Goal: Information Seeking & Learning: Learn about a topic

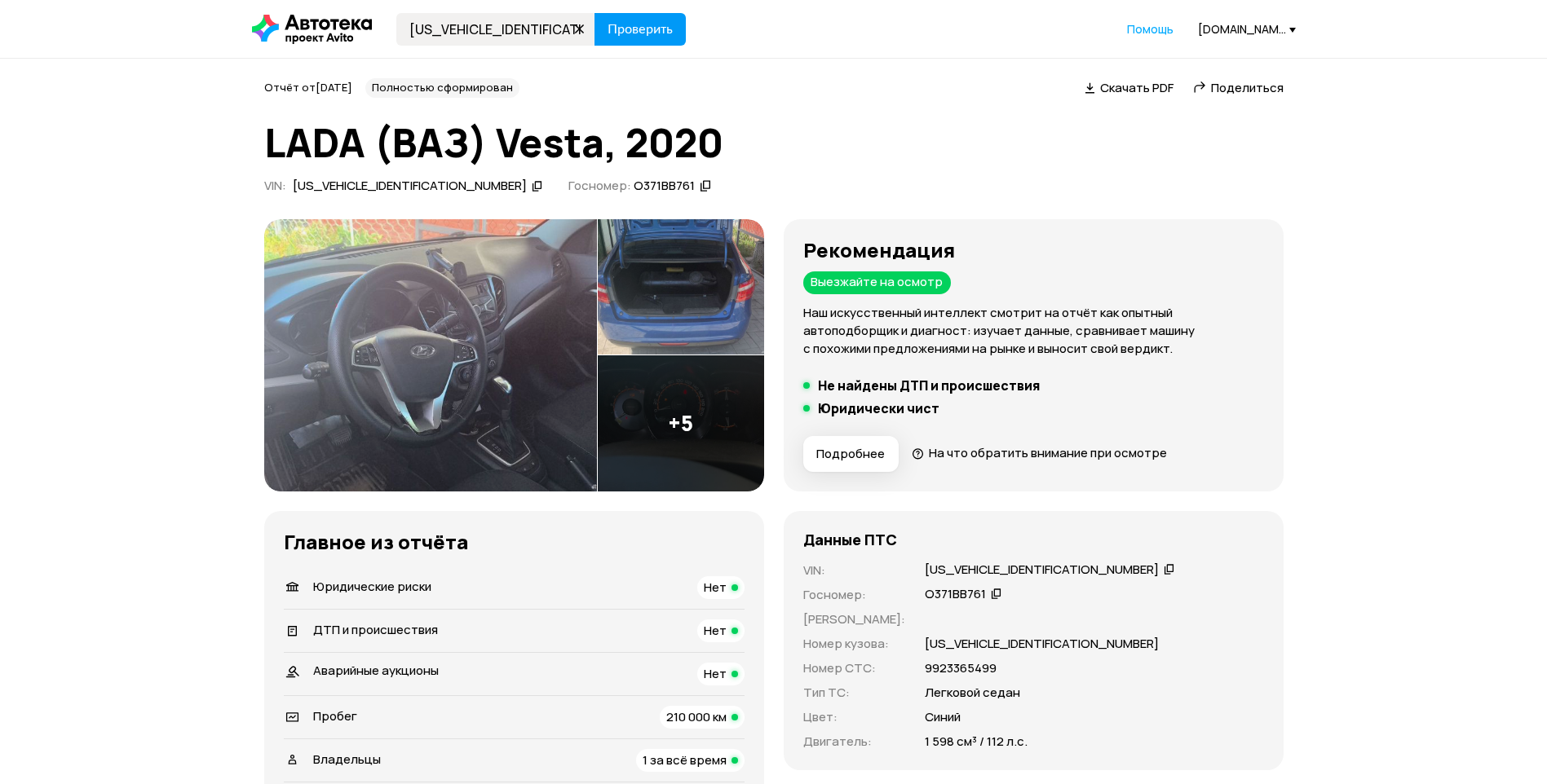
type input "[US_VEHICLE_IDENTIFICATION_NUMBER]"
click at [633, 35] on span "Проверить" at bounding box center [640, 29] width 65 height 13
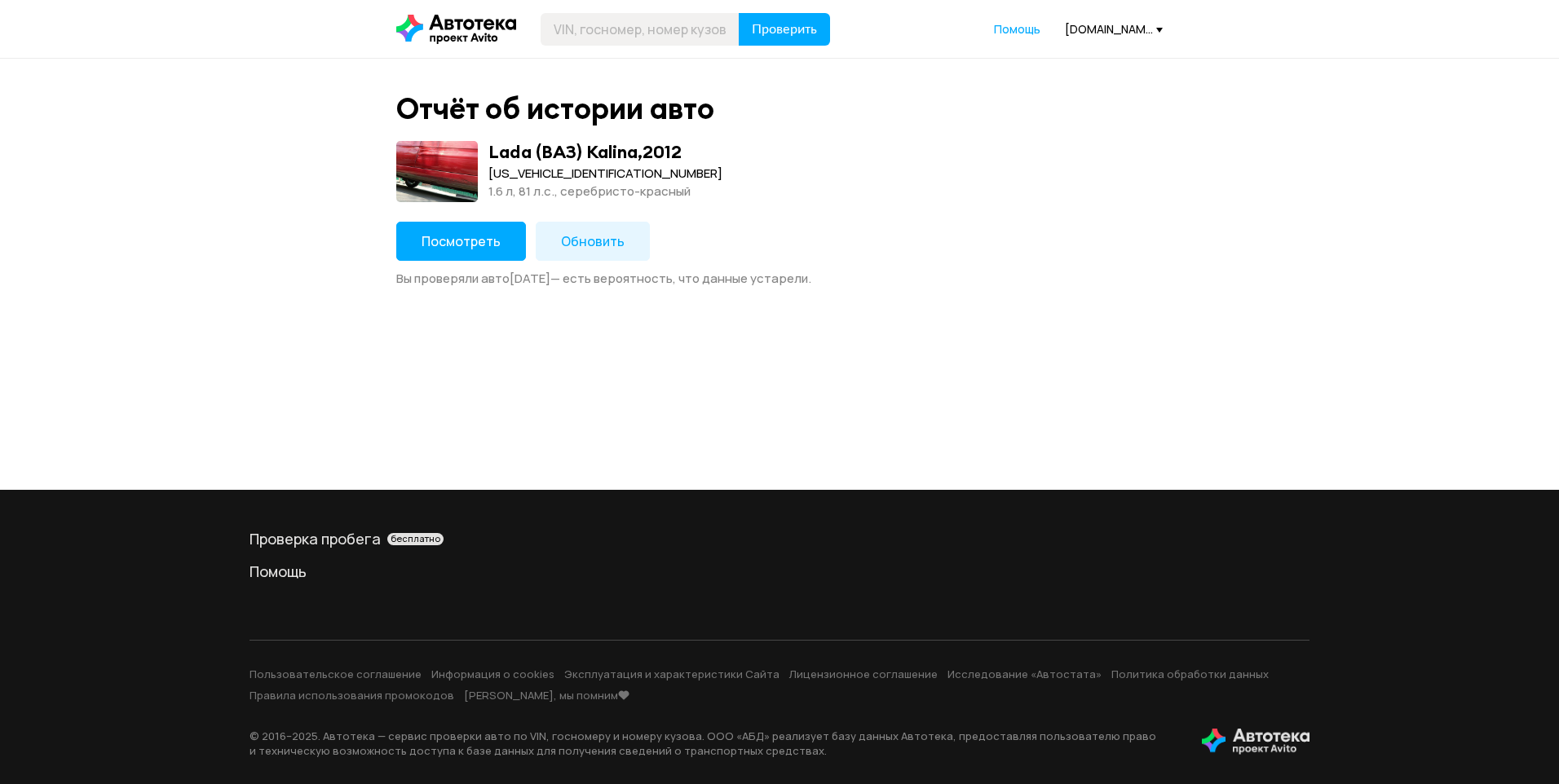
click at [468, 247] on span "Посмотреть" at bounding box center [461, 242] width 79 height 18
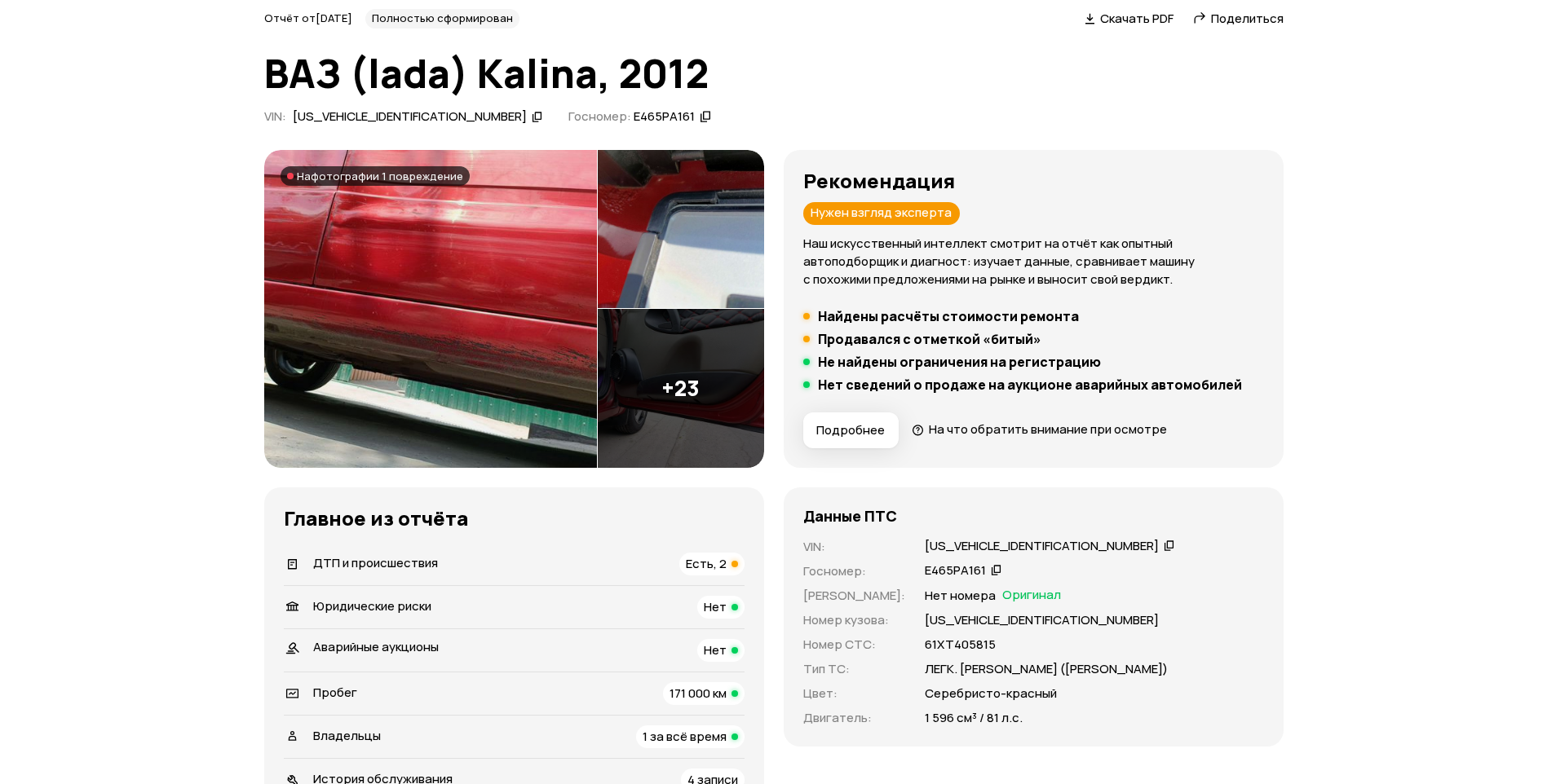
scroll to position [244, 0]
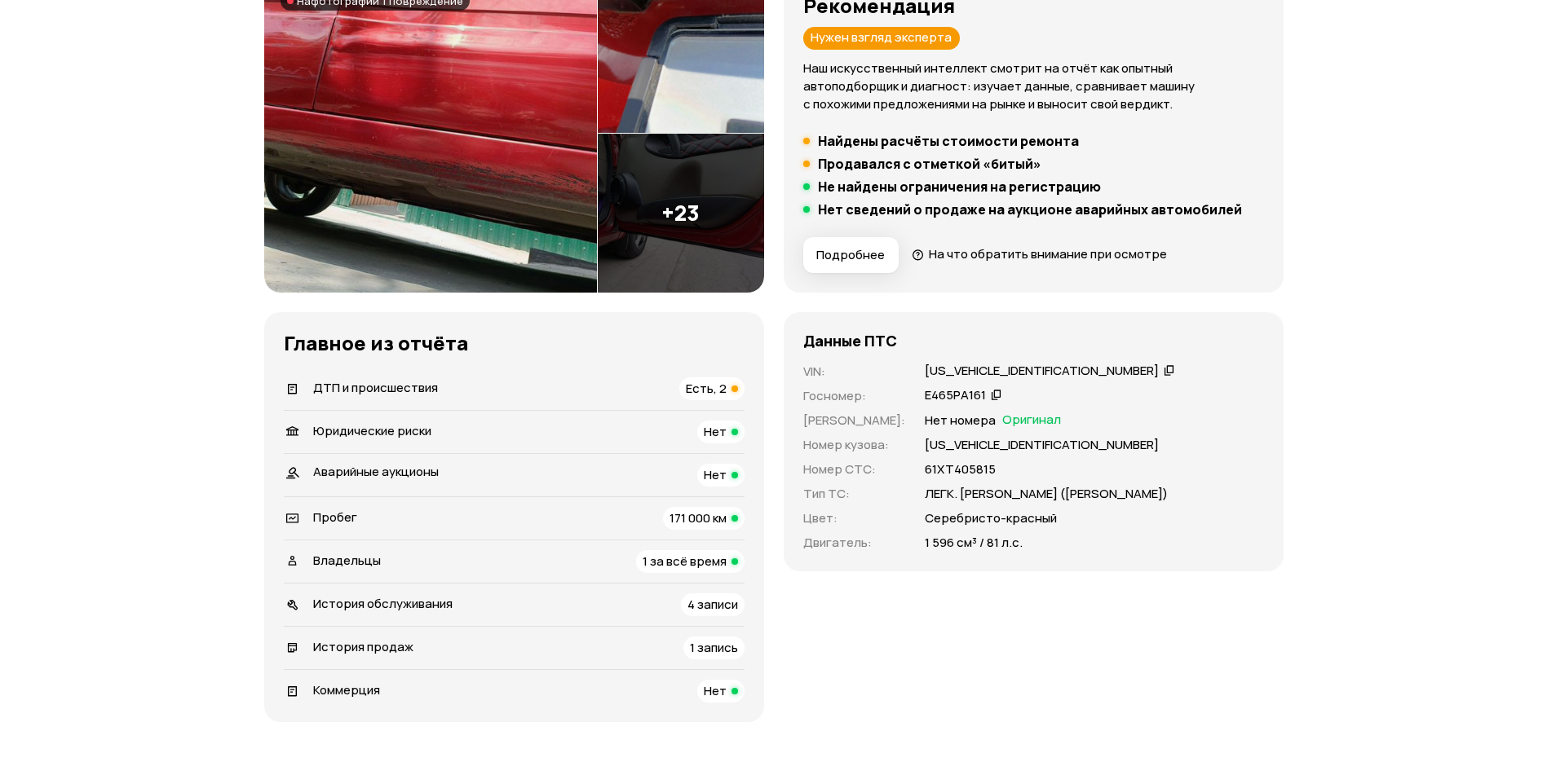
click at [591, 393] on div "ДТП и происшествия Есть, 2" at bounding box center [514, 389] width 460 height 23
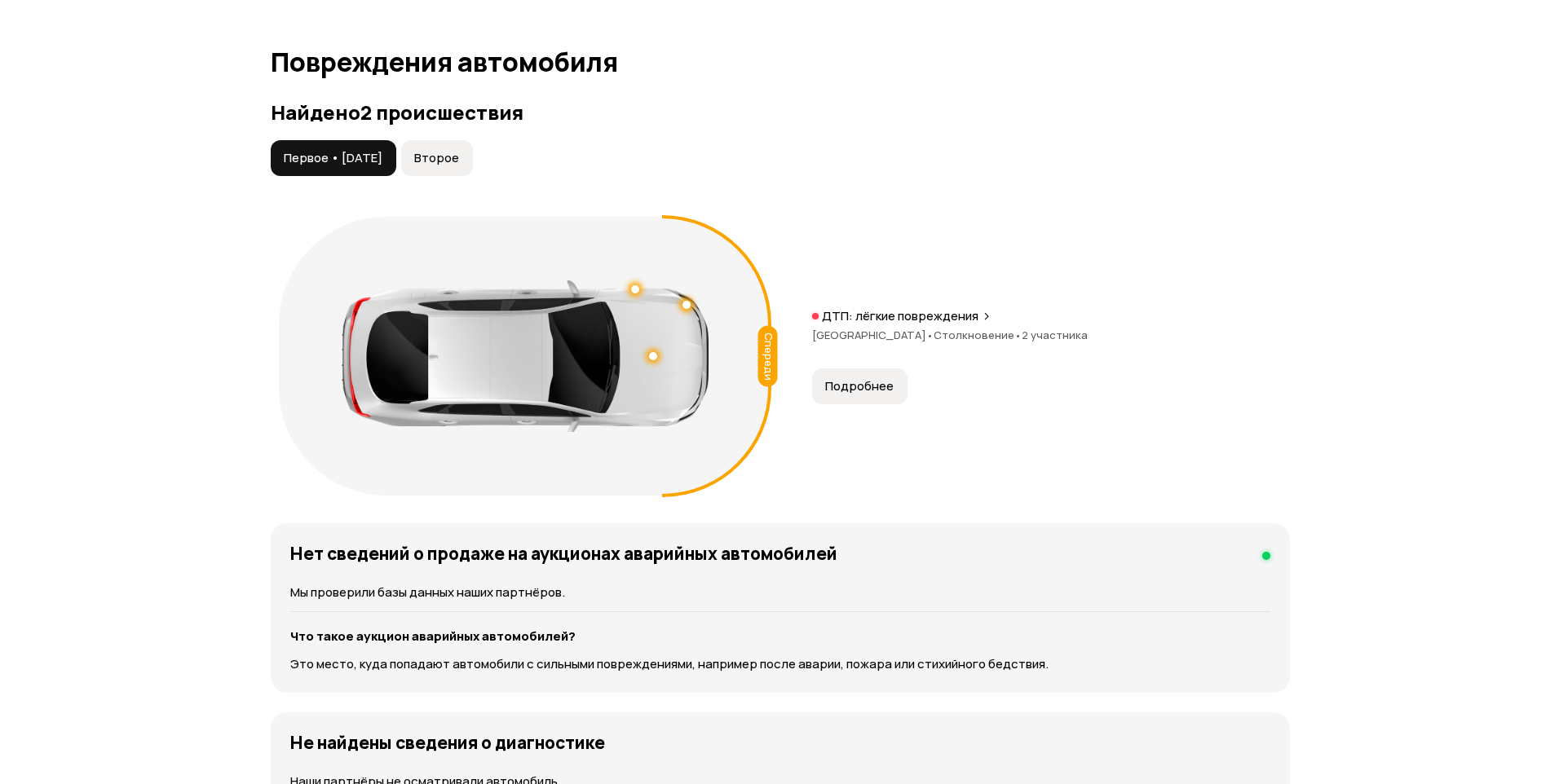
scroll to position [1607, 0]
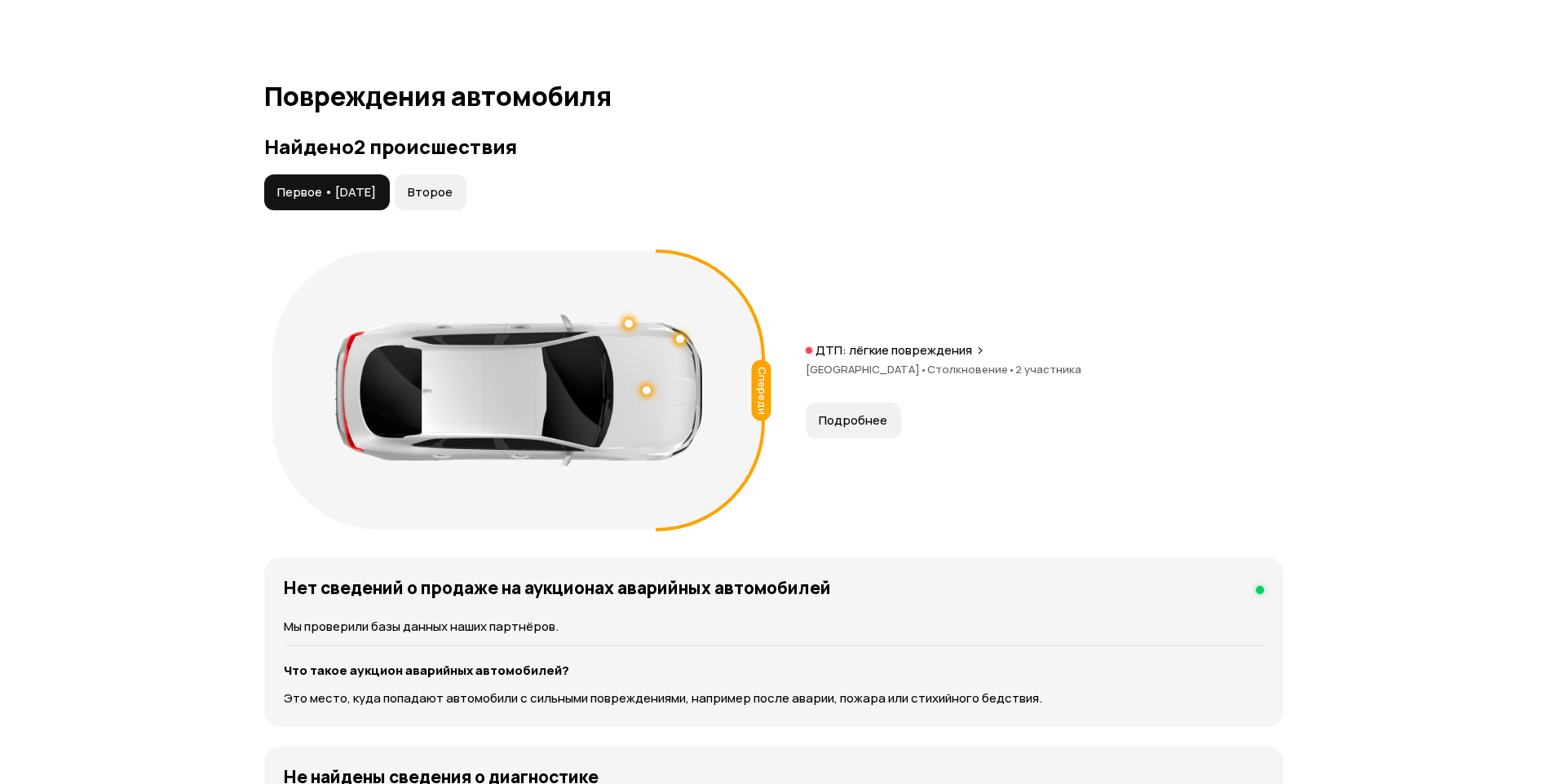
click at [841, 423] on span "Подробнее" at bounding box center [853, 421] width 69 height 16
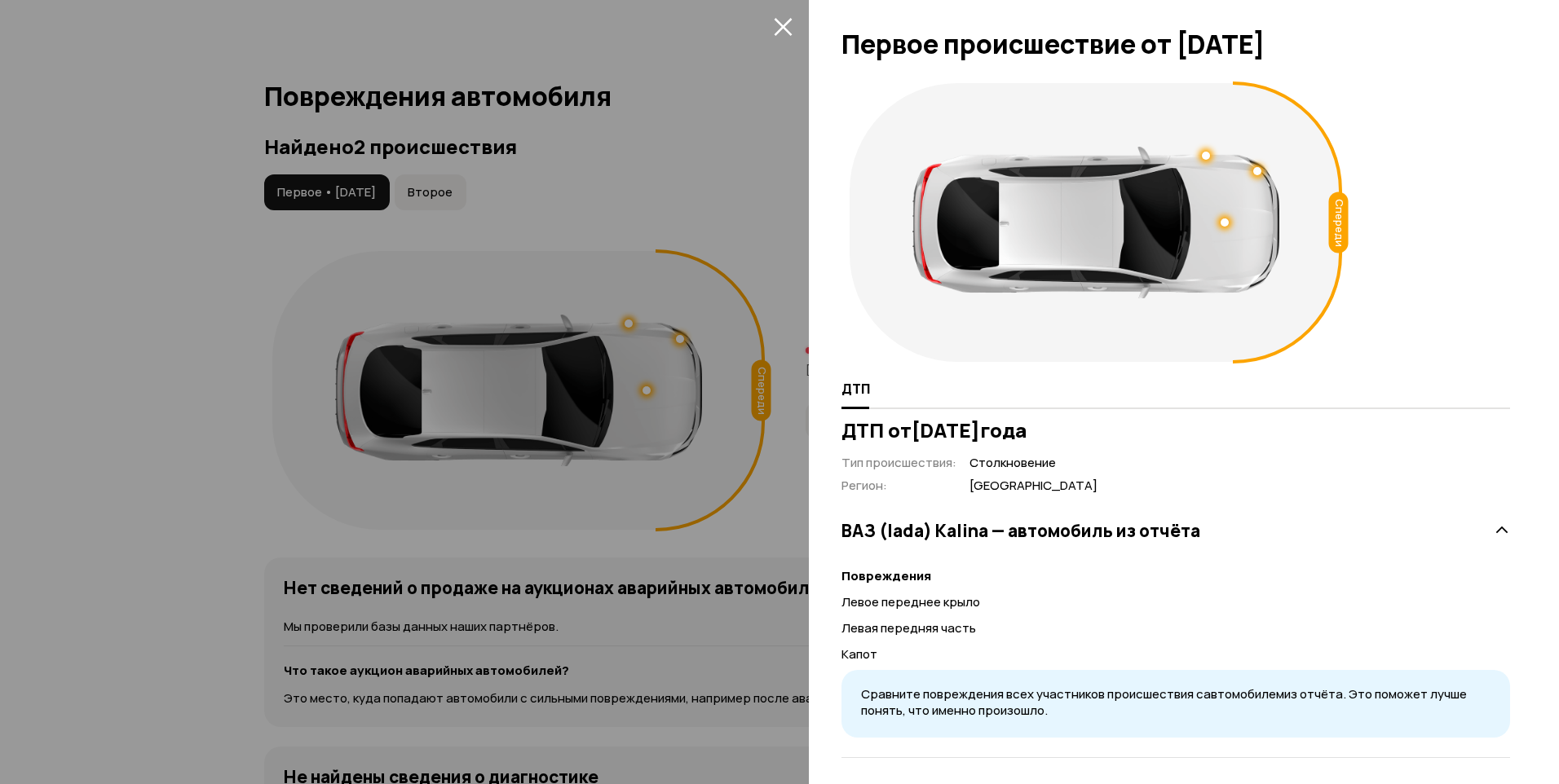
click at [768, 433] on div at bounding box center [780, 392] width 1559 height 784
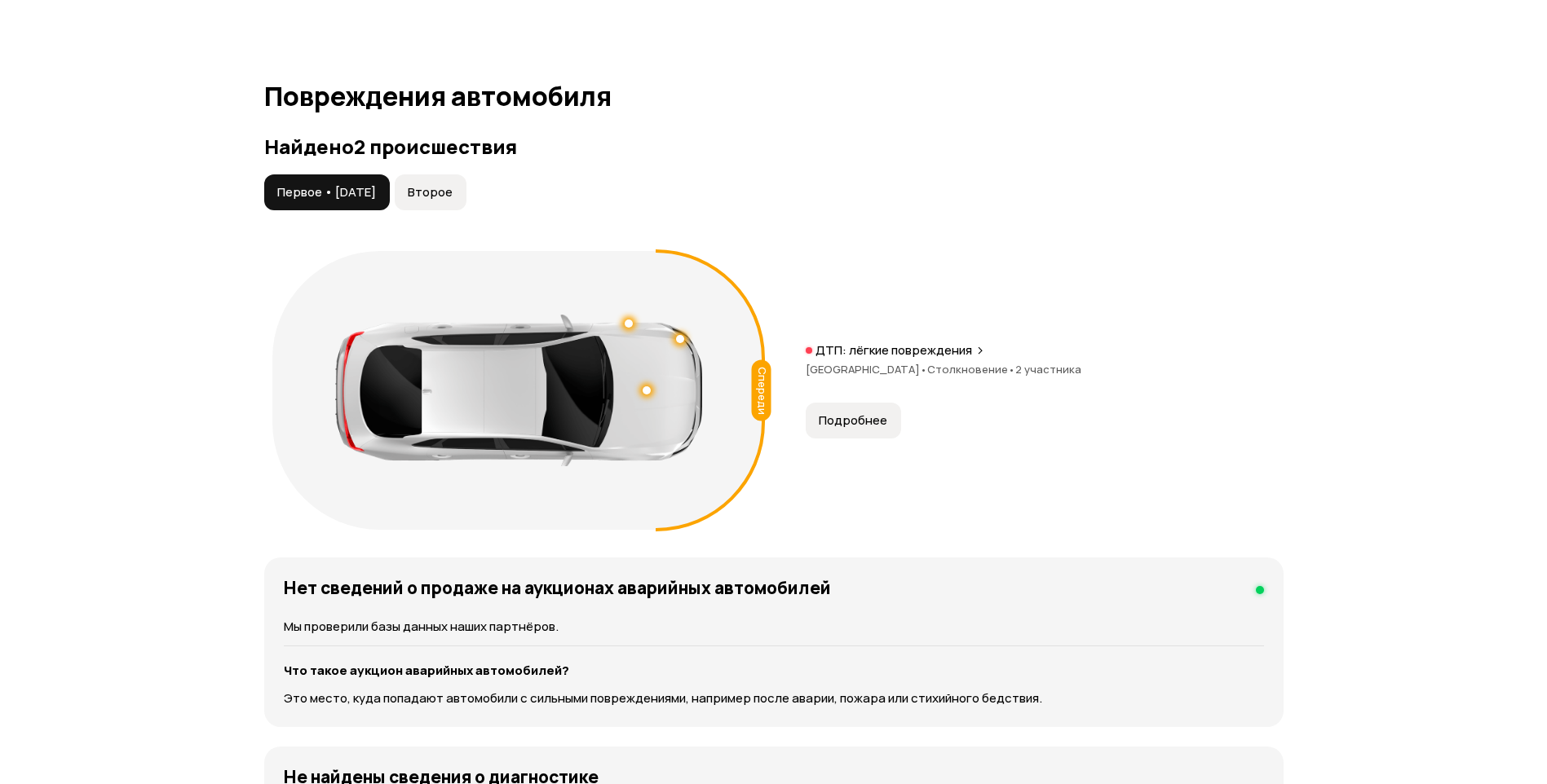
click at [889, 357] on p "ДТП: лёгкие повреждения" at bounding box center [893, 350] width 157 height 16
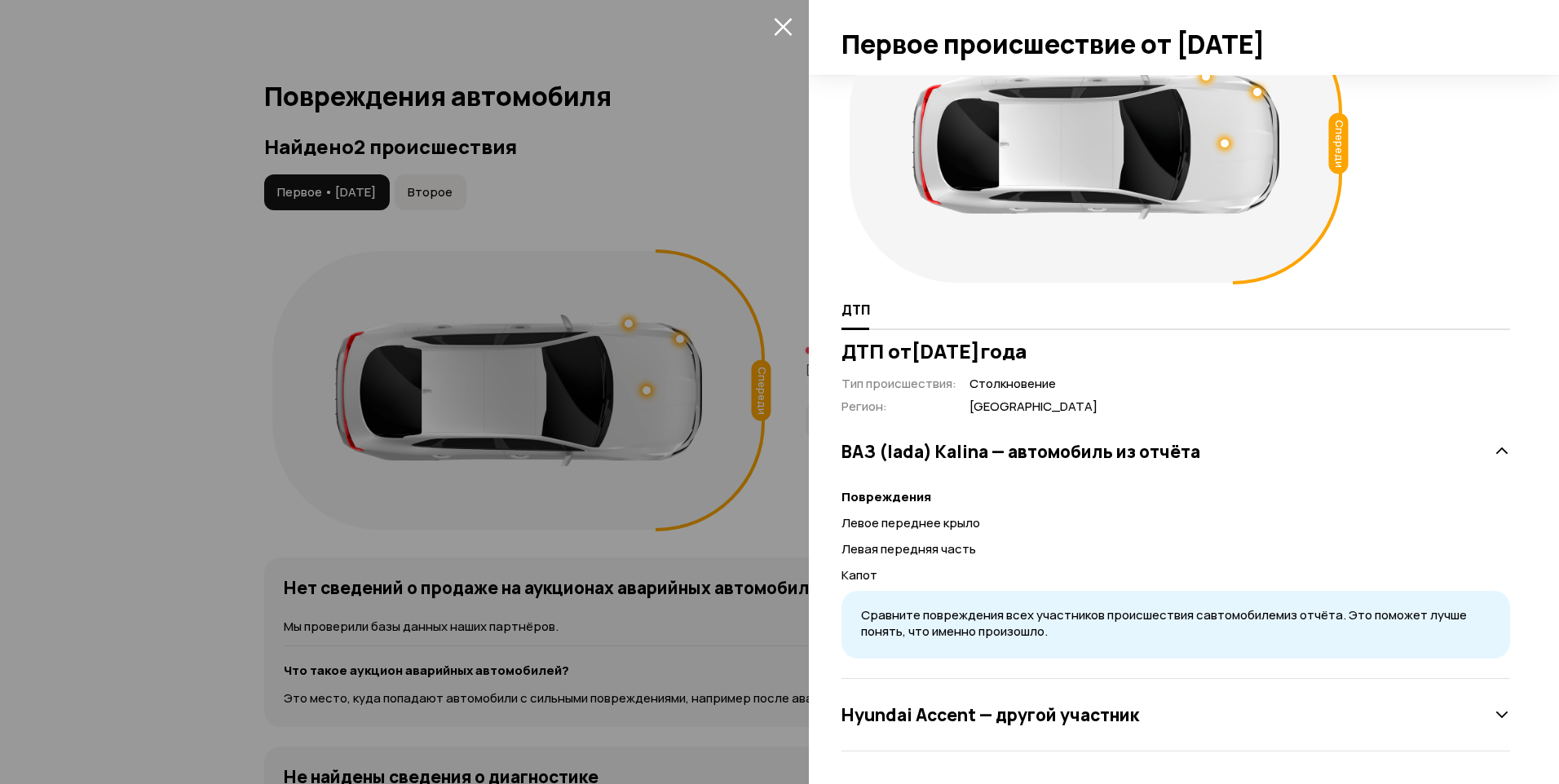
scroll to position [0, 0]
